Goal: Use online tool/utility: Utilize a website feature to perform a specific function

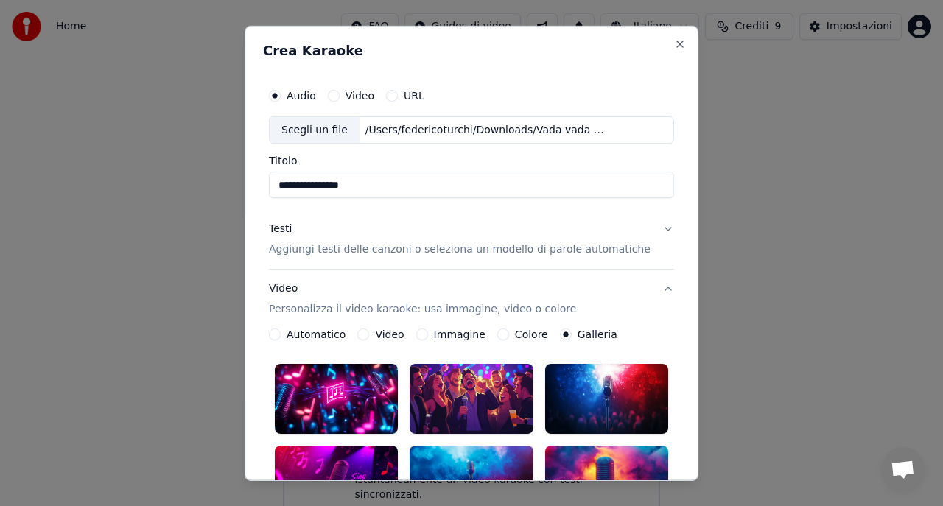
click at [343, 249] on p "Aggiungi testi delle canzoni o seleziona un modello di parole automatiche" at bounding box center [460, 249] width 382 height 15
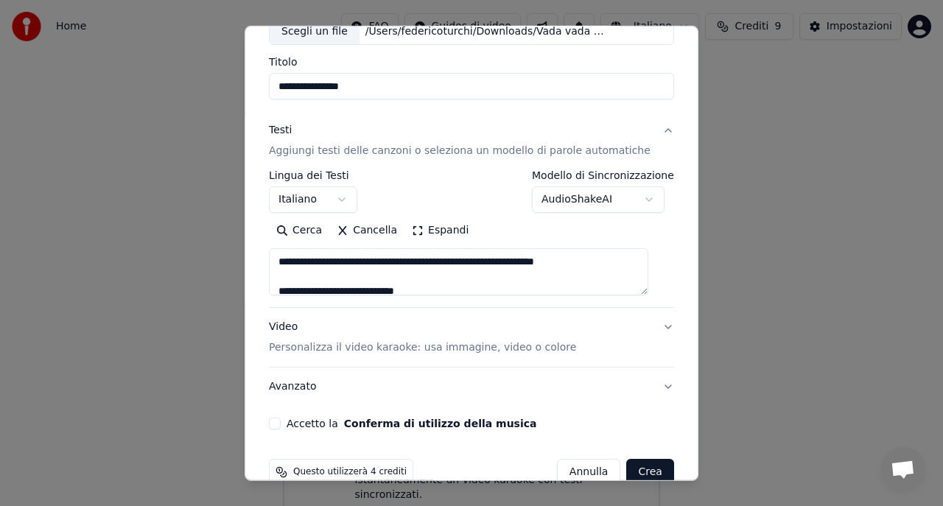
scroll to position [127, 0]
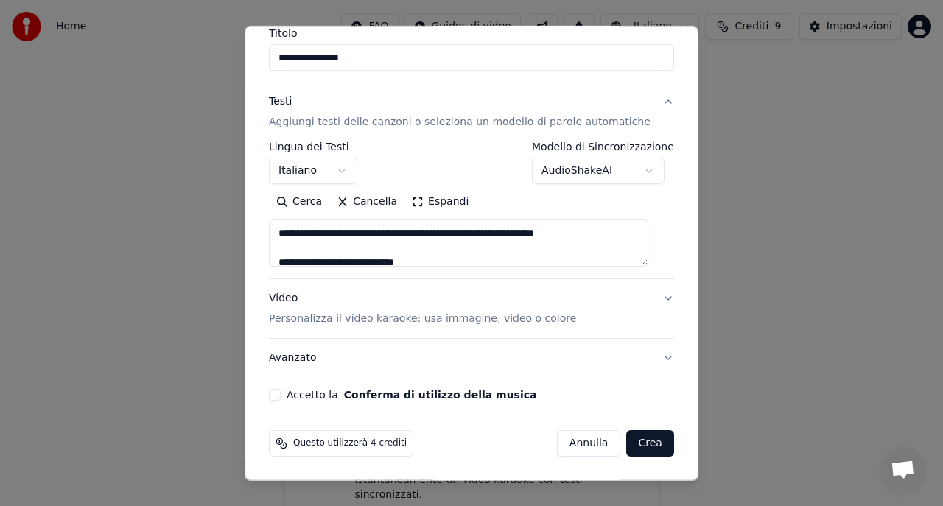
click at [351, 320] on p "Personalizza il video karaoke: usa immagine, video o colore" at bounding box center [422, 319] width 307 height 15
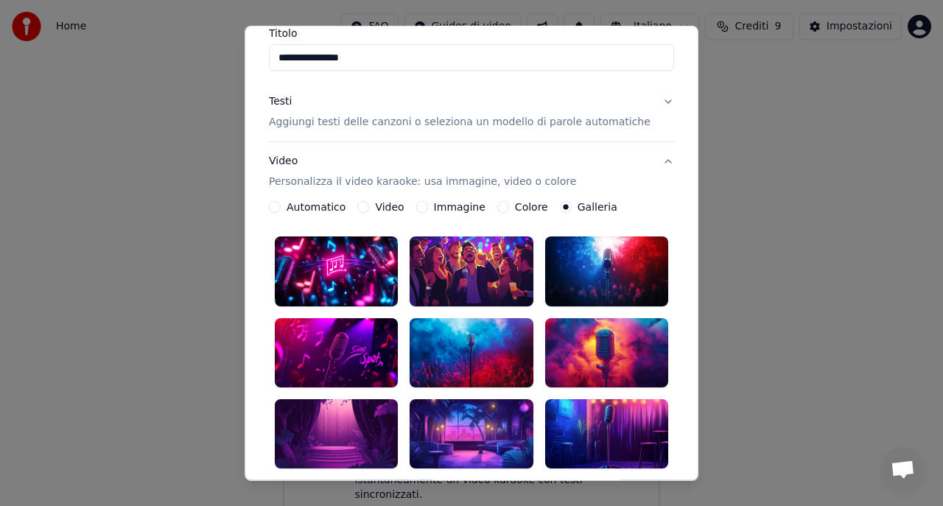
click at [428, 206] on button "Immagine" at bounding box center [422, 207] width 12 height 12
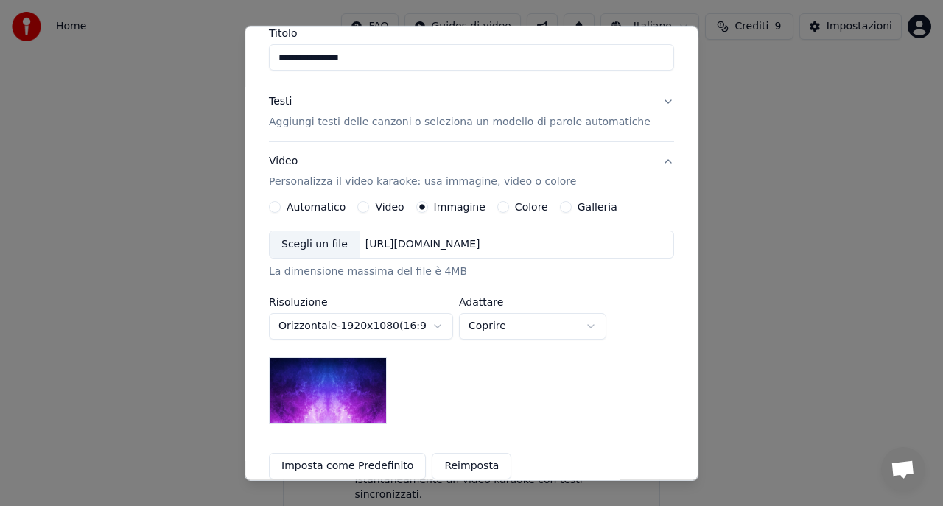
click at [337, 247] on div "Scegli un file" at bounding box center [315, 244] width 90 height 27
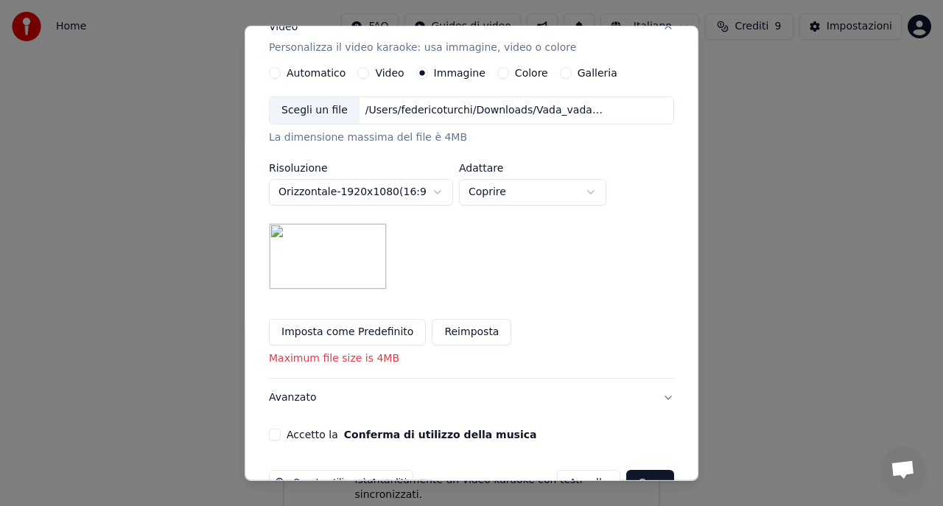
scroll to position [301, 0]
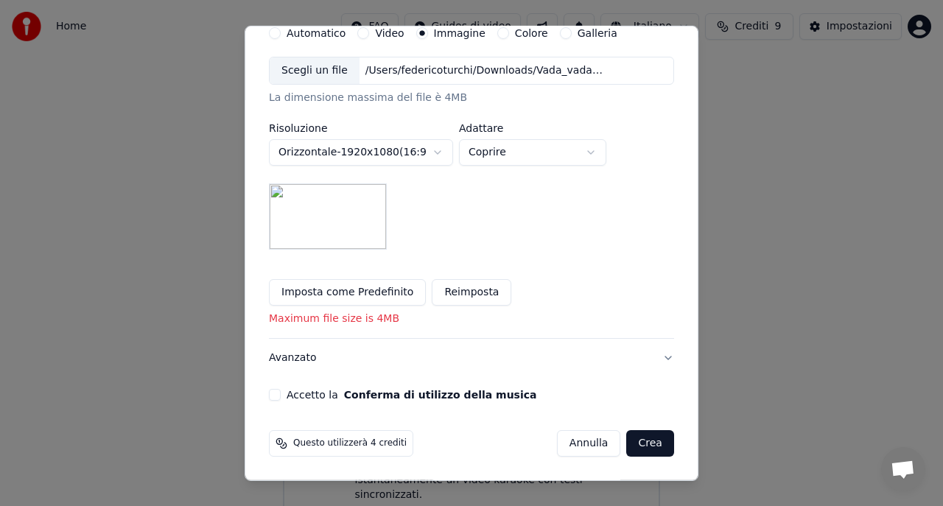
click at [293, 397] on div "Accetto la Conferma di utilizzo della musica" at bounding box center [471, 395] width 405 height 12
click at [295, 392] on div "Accetto la Conferma di utilizzo della musica" at bounding box center [471, 395] width 405 height 12
click at [281, 392] on button "Accetto la Conferma di utilizzo della musica" at bounding box center [275, 395] width 12 height 12
click at [639, 446] on button "Crea" at bounding box center [650, 443] width 47 height 27
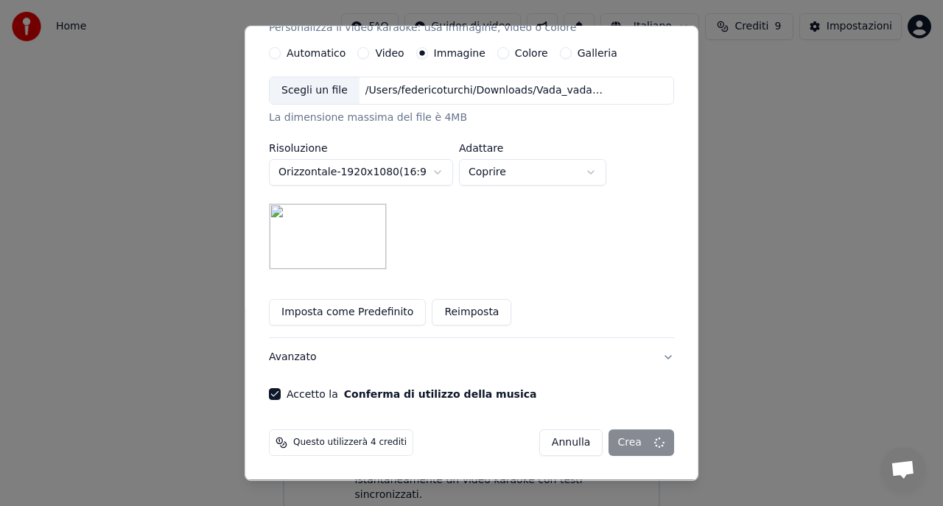
scroll to position [281, 0]
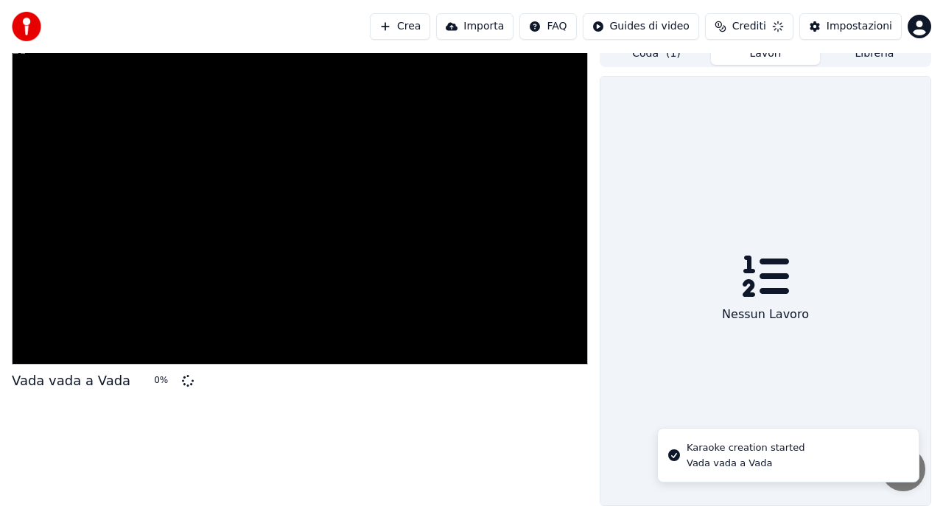
scroll to position [13, 0]
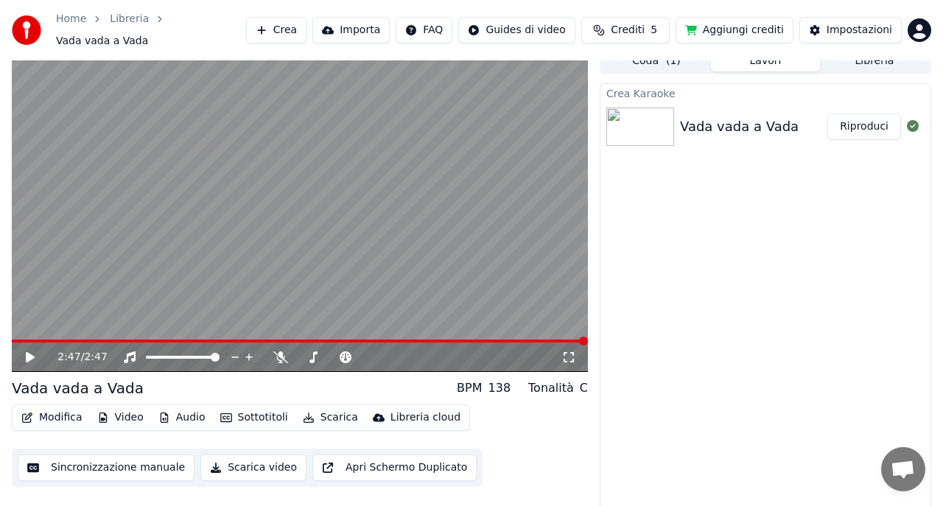
click at [28, 352] on icon at bounding box center [30, 357] width 9 height 10
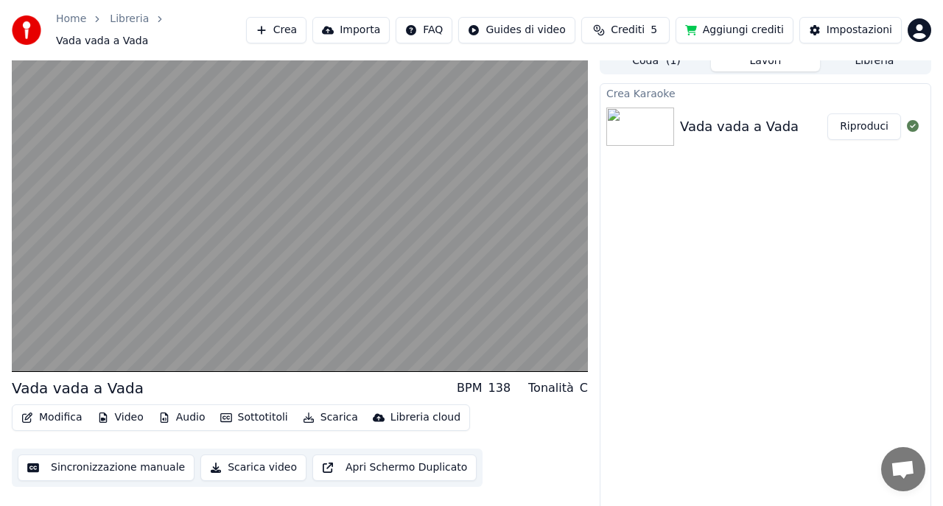
click at [314, 408] on button "Scarica" at bounding box center [330, 417] width 67 height 21
click at [222, 457] on button "Scarica video" at bounding box center [253, 467] width 106 height 27
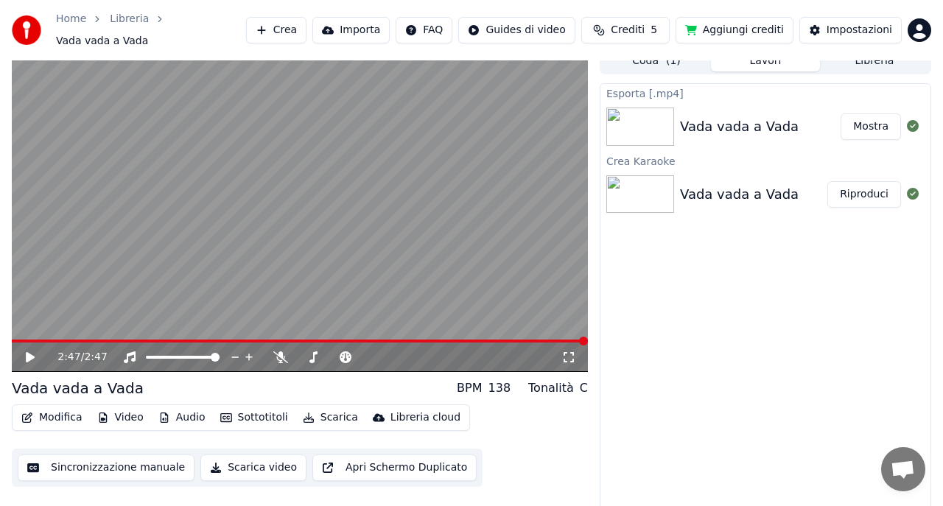
click at [861, 119] on button "Mostra" at bounding box center [870, 126] width 60 height 27
